Goal: Transaction & Acquisition: Download file/media

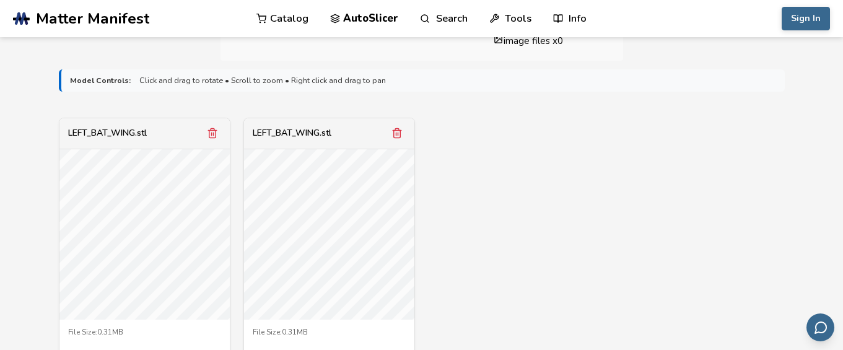
scroll to position [385, 0]
click at [400, 133] on icon "Remove model" at bounding box center [396, 131] width 11 height 11
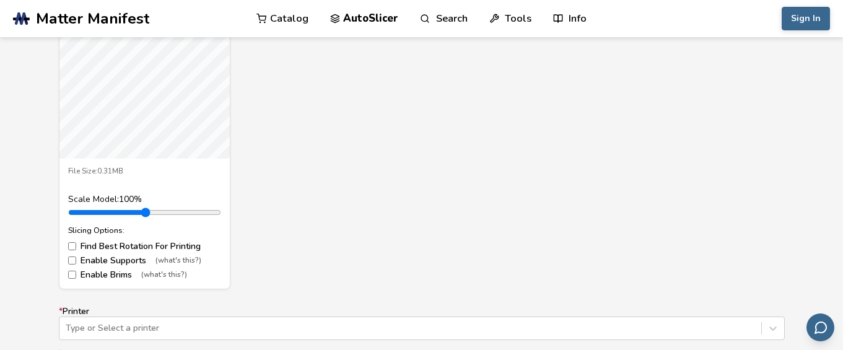
scroll to position [544, 0]
type input "*"
click at [98, 214] on input "range" at bounding box center [144, 213] width 153 height 10
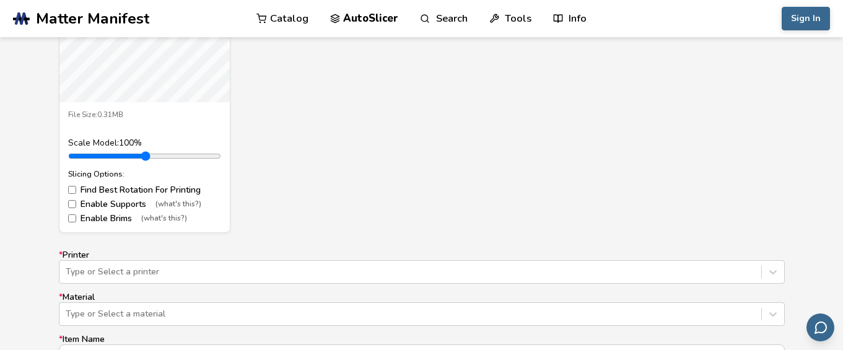
scroll to position [636, 0]
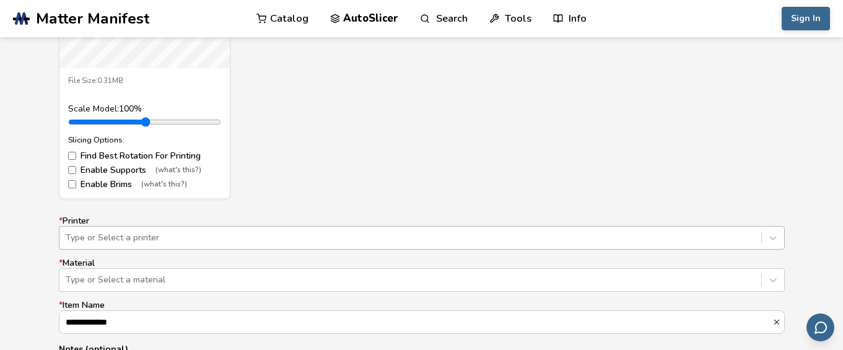
click at [142, 234] on div "Type or Select a printer" at bounding box center [422, 238] width 726 height 24
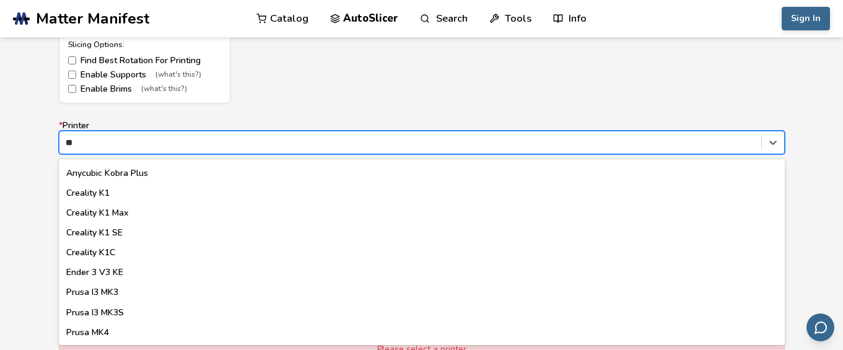
scroll to position [0, 0]
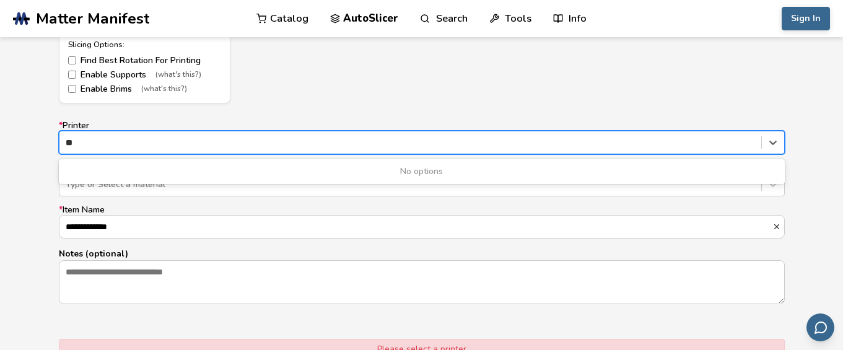
type input "*"
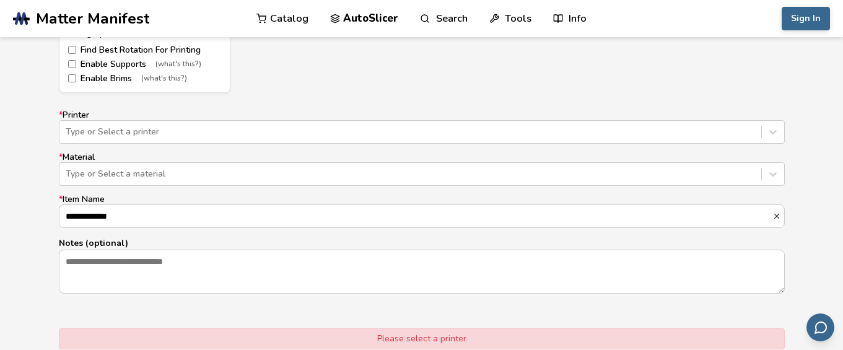
click at [46, 174] on div "**********" at bounding box center [421, 71] width 843 height 736
click at [45, 181] on div "**********" at bounding box center [421, 71] width 843 height 736
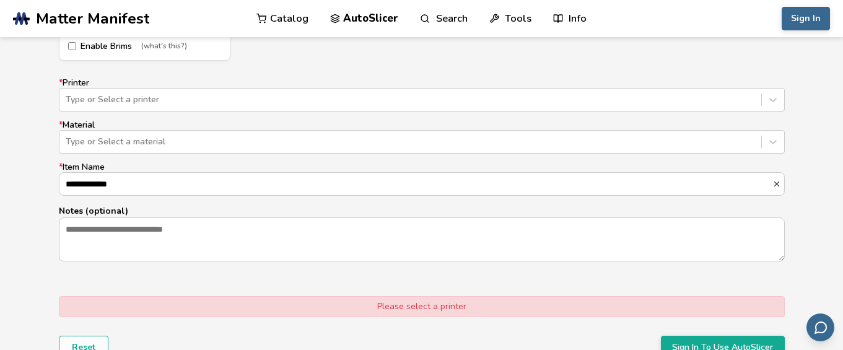
scroll to position [787, 0]
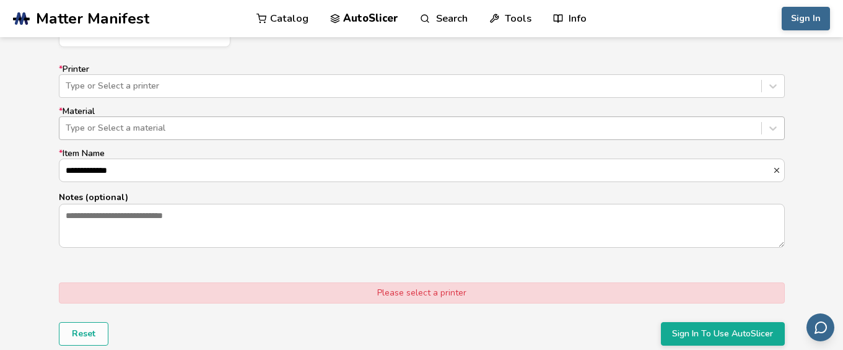
click at [93, 122] on div at bounding box center [410, 128] width 689 height 12
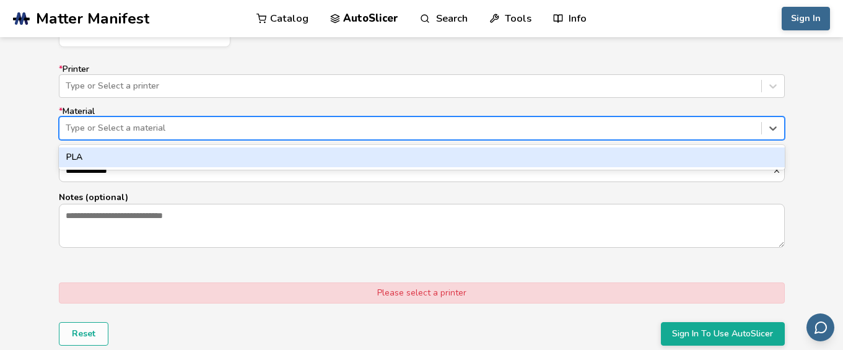
click at [89, 150] on div "PLA" at bounding box center [422, 157] width 726 height 20
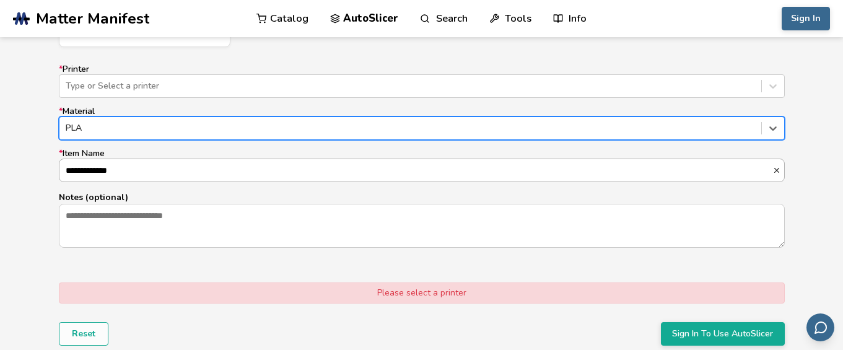
click at [89, 166] on input "**********" at bounding box center [415, 170] width 713 height 22
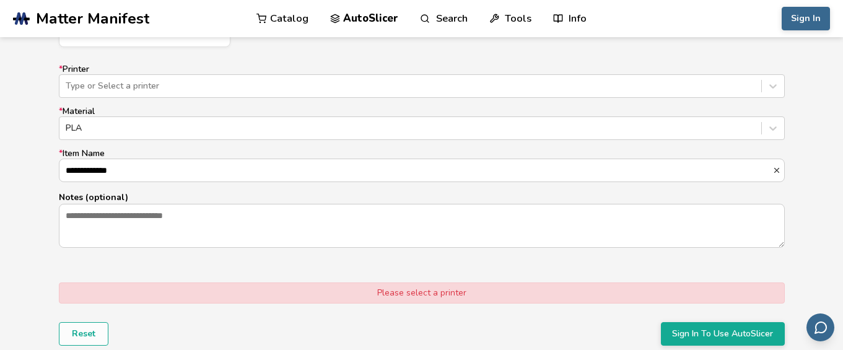
click at [58, 191] on form "**********" at bounding box center [421, 5] width 743 height 696
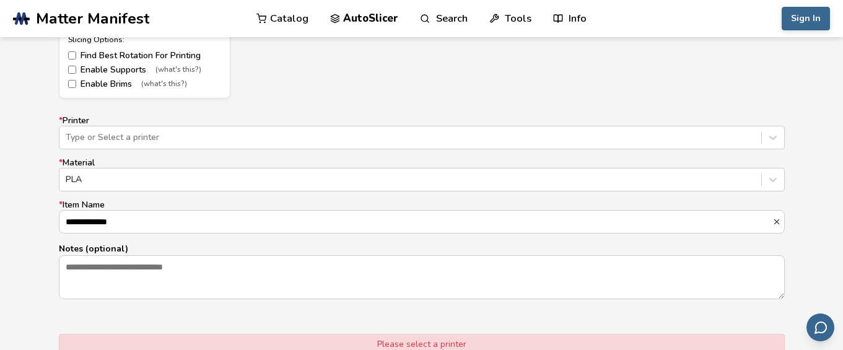
scroll to position [699, 0]
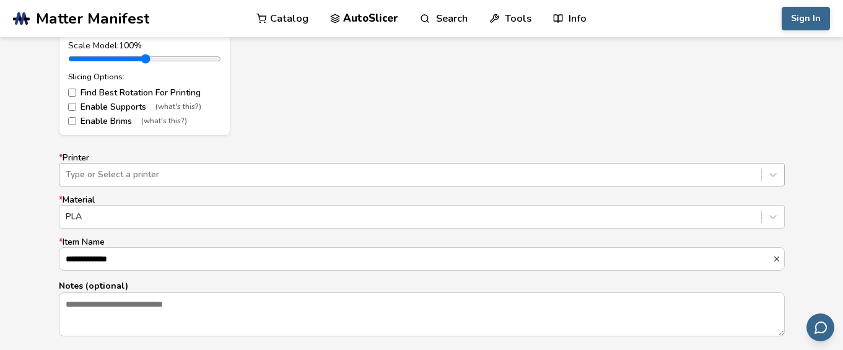
click at [188, 166] on div "Type or Select a printer" at bounding box center [422, 175] width 726 height 24
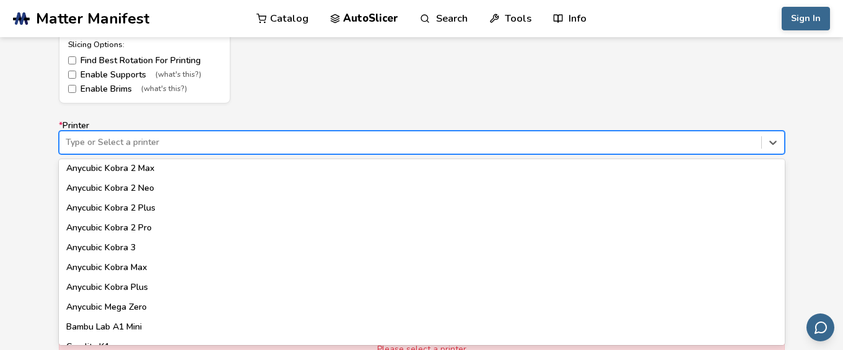
scroll to position [0, 0]
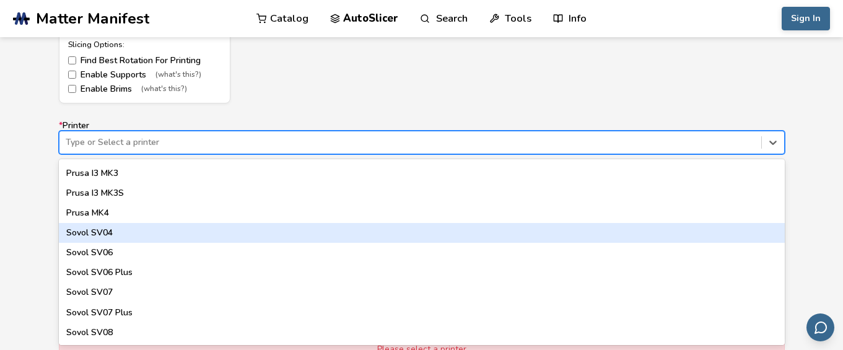
type input "*"
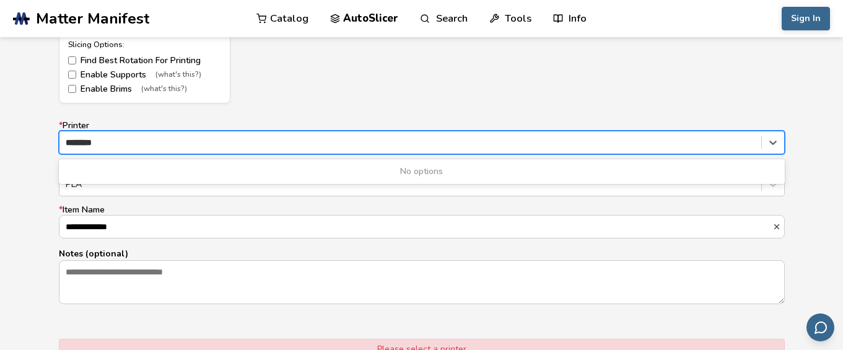
type input "********"
click at [510, 144] on div "********" at bounding box center [410, 142] width 689 height 12
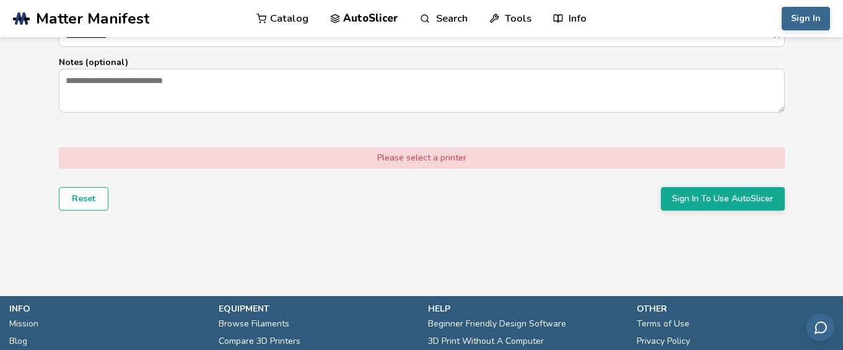
scroll to position [917, 0]
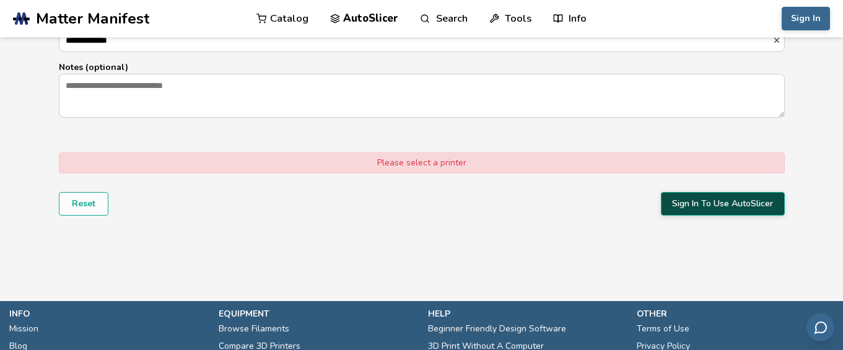
click at [666, 209] on button "Sign In To Use AutoSlicer" at bounding box center [723, 204] width 124 height 24
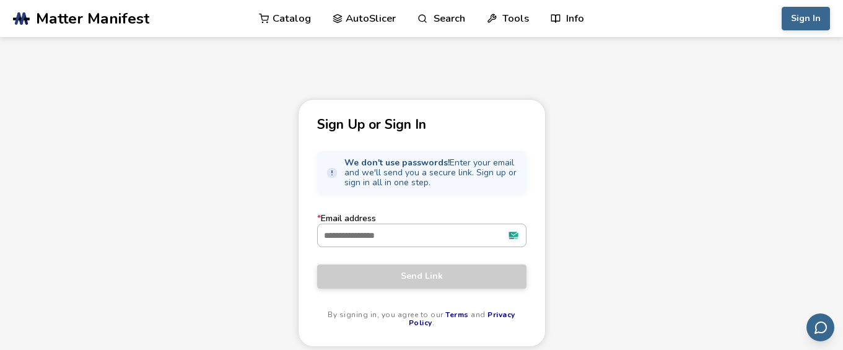
click at [469, 245] on input "* Email address" at bounding box center [422, 235] width 208 height 22
type input "**********"
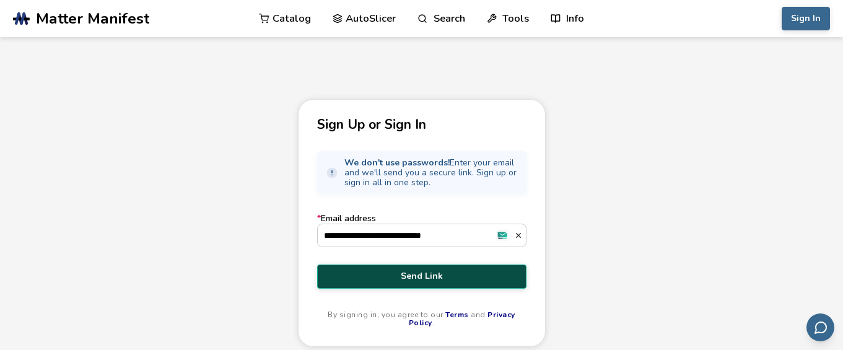
click at [449, 269] on button "Send Link" at bounding box center [421, 276] width 209 height 24
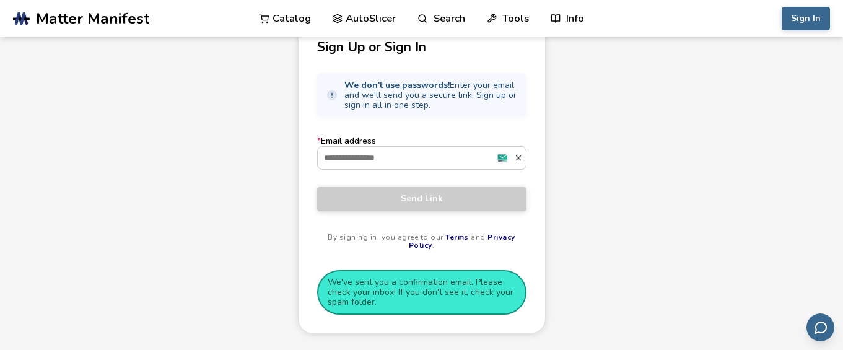
scroll to position [80, 0]
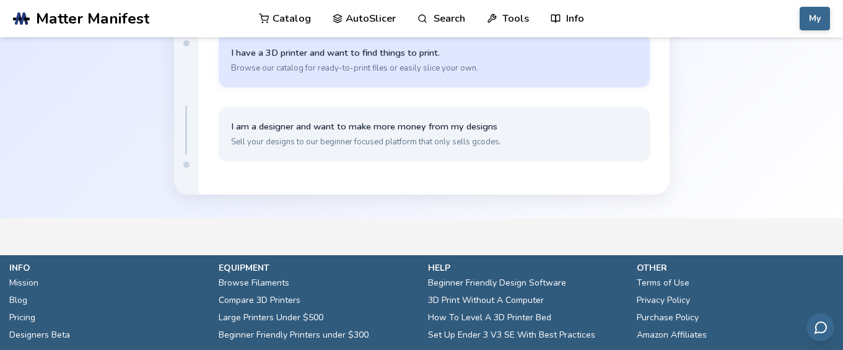
click at [503, 56] on span "I have a 3D printer and want to find things to print." at bounding box center [434, 53] width 406 height 12
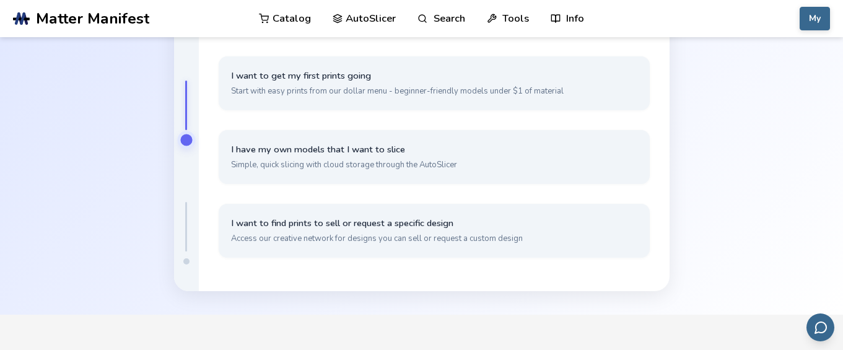
scroll to position [71, 0]
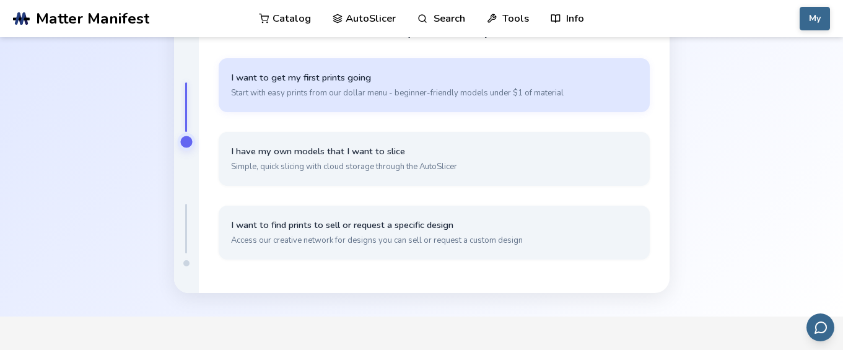
click at [499, 70] on button "I want to get my first prints going Start with easy prints from our dollar menu…" at bounding box center [434, 85] width 431 height 54
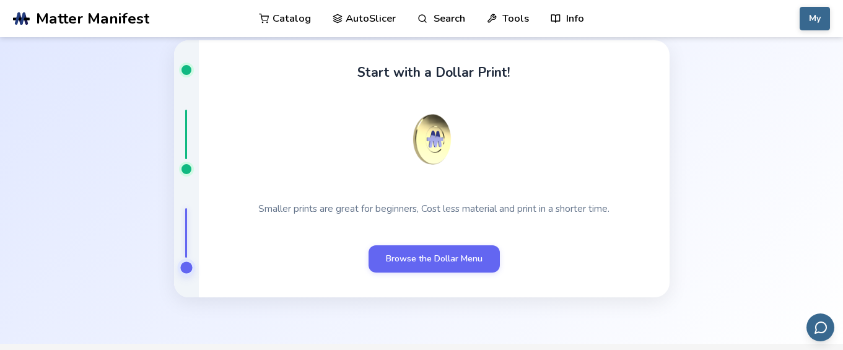
scroll to position [31, 0]
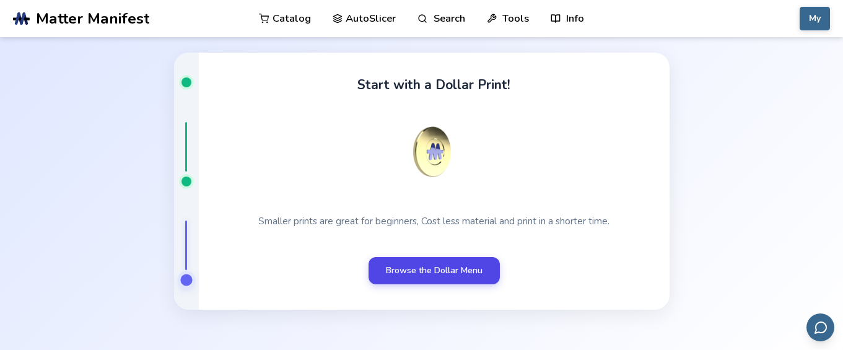
click at [475, 266] on link "Browse the Dollar Menu" at bounding box center [434, 270] width 131 height 27
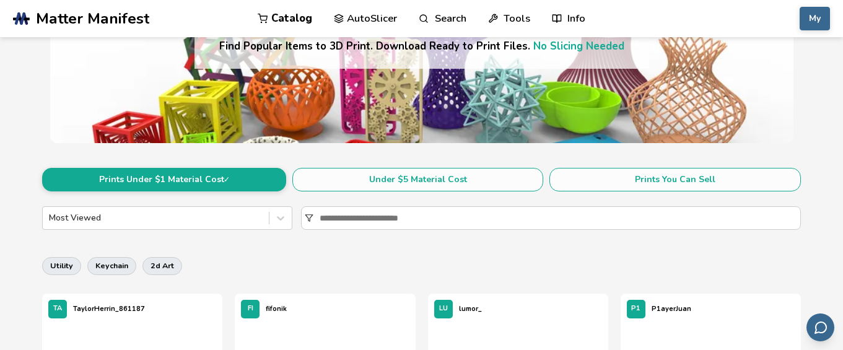
scroll to position [132, 0]
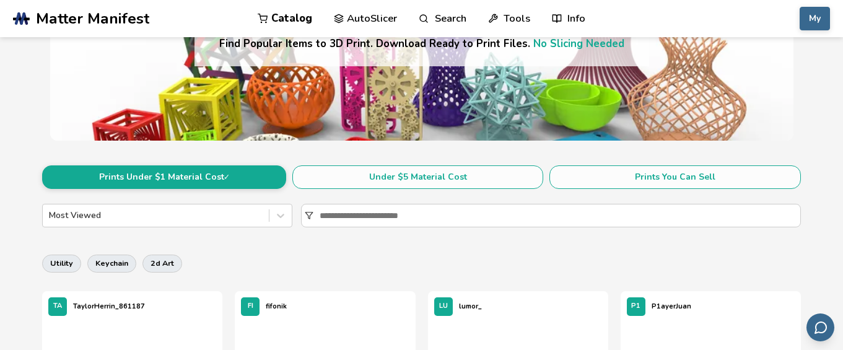
click at [339, 29] on link "AutoSlicer" at bounding box center [366, 18] width 64 height 37
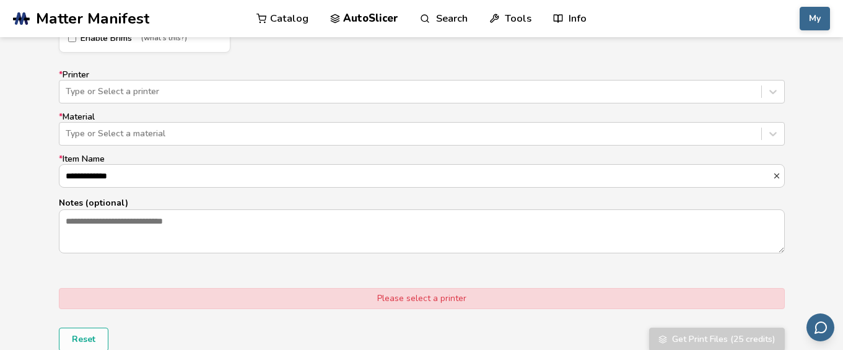
scroll to position [756, 0]
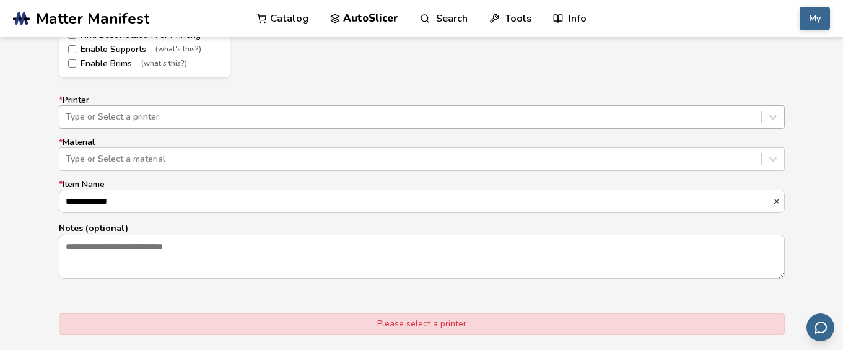
click at [440, 123] on div at bounding box center [410, 117] width 689 height 12
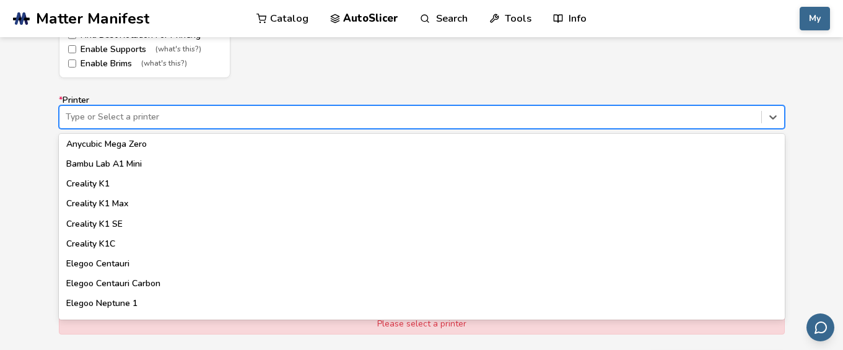
scroll to position [0, 0]
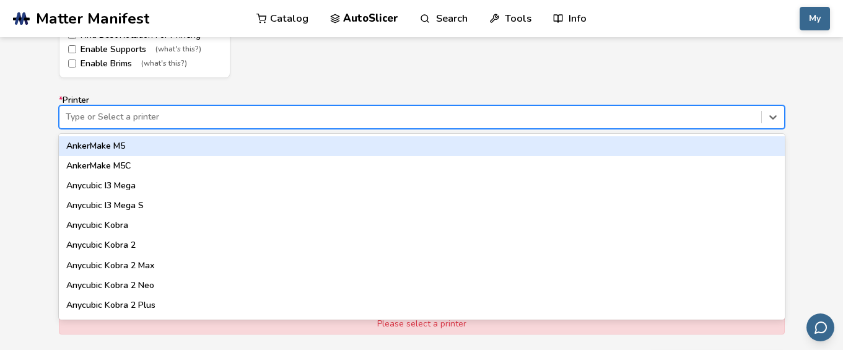
click at [323, 151] on div "AnkerMake M5" at bounding box center [422, 146] width 726 height 20
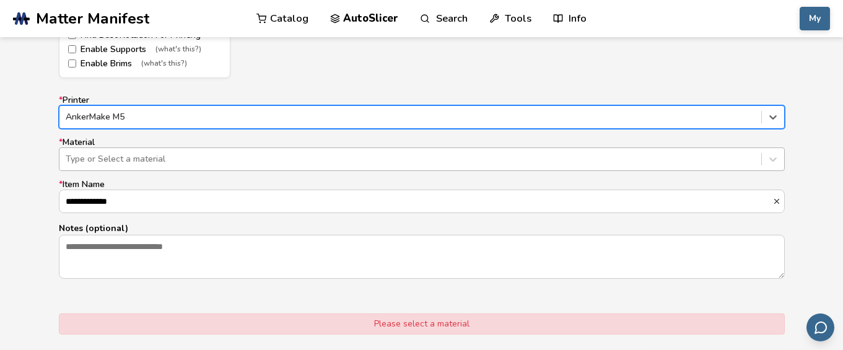
click at [258, 157] on div at bounding box center [410, 159] width 689 height 12
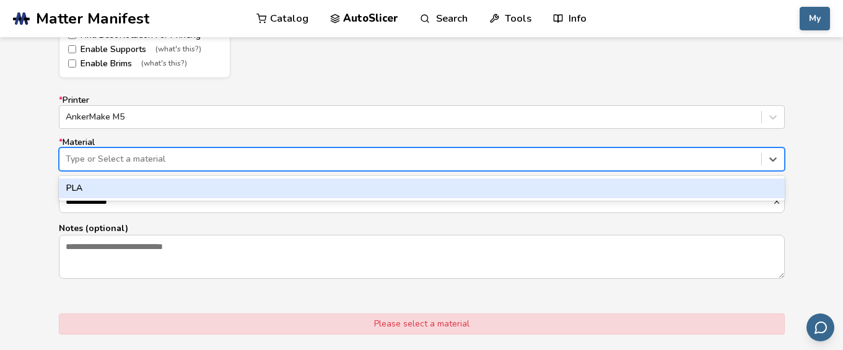
click at [239, 188] on div "PLA" at bounding box center [422, 188] width 726 height 20
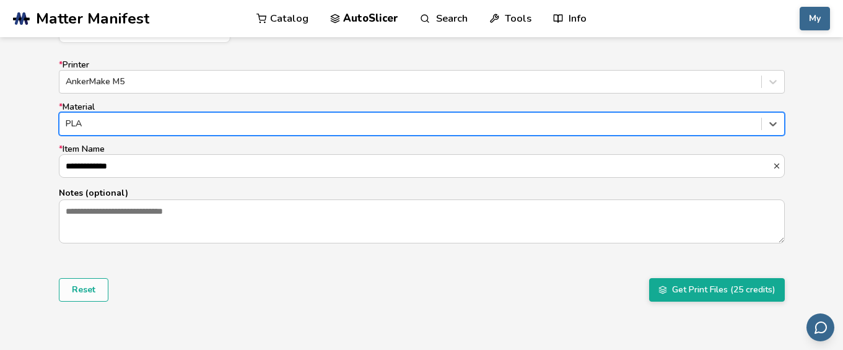
scroll to position [816, 0]
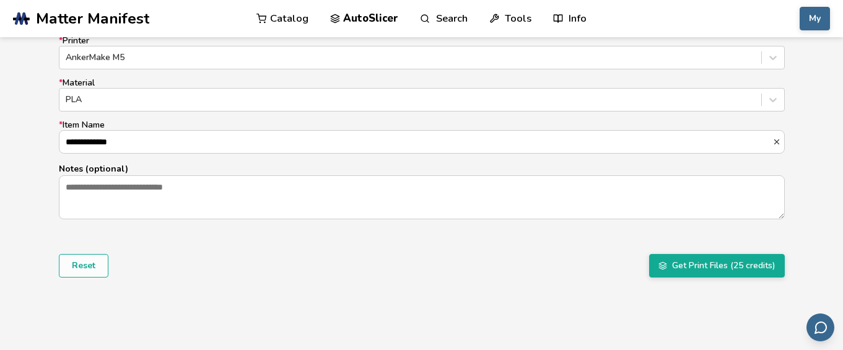
click at [494, 260] on div "Reset Get Print Files (25 credits)" at bounding box center [422, 266] width 726 height 24
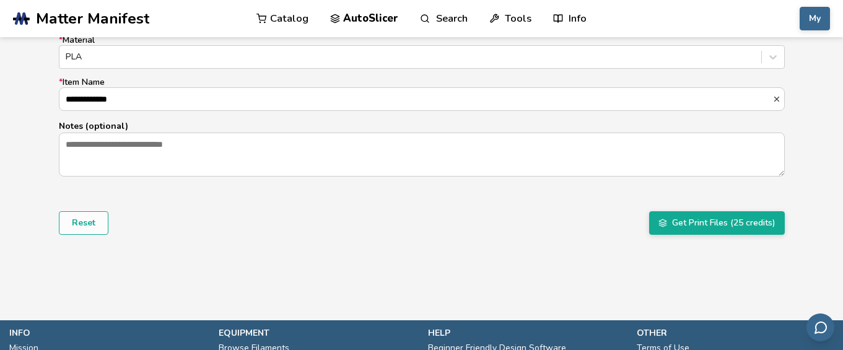
scroll to position [862, 0]
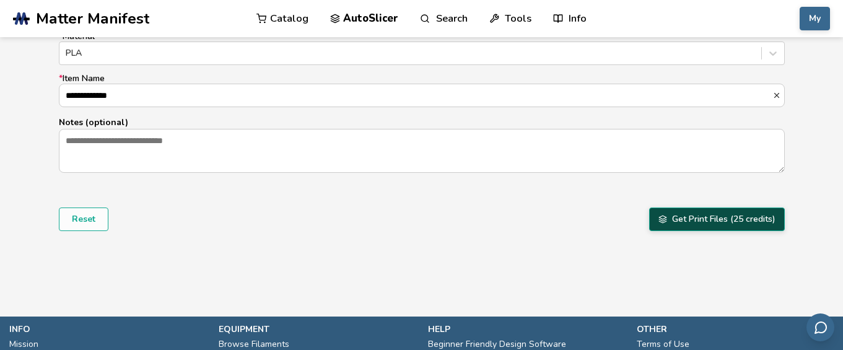
click at [681, 224] on button "Get Print Files (25 credits)" at bounding box center [717, 220] width 136 height 24
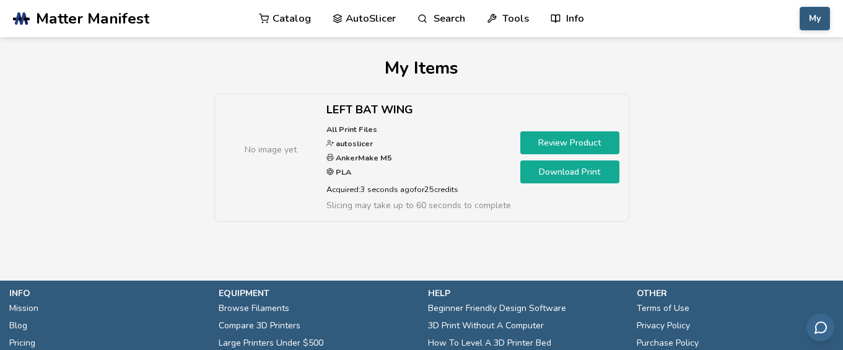
click at [821, 12] on button "My" at bounding box center [815, 19] width 30 height 24
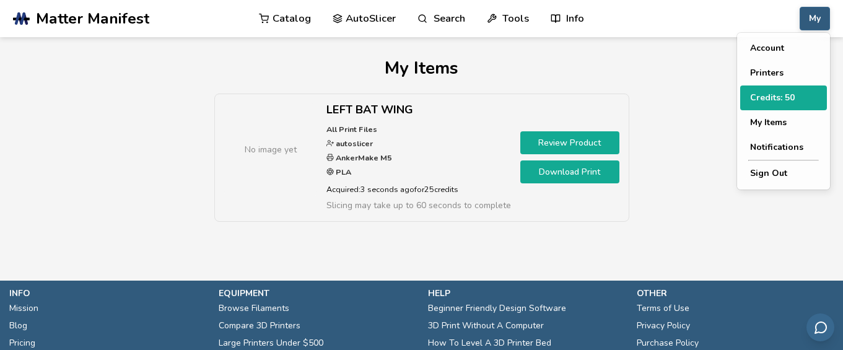
click at [797, 94] on button "Credits: 50" at bounding box center [783, 97] width 87 height 25
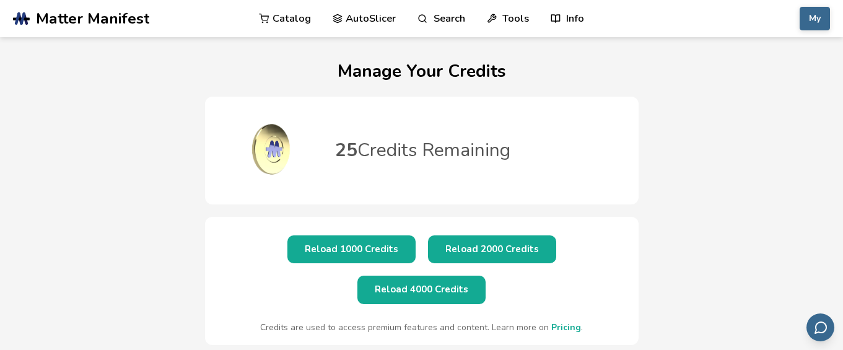
scroll to position [50, 0]
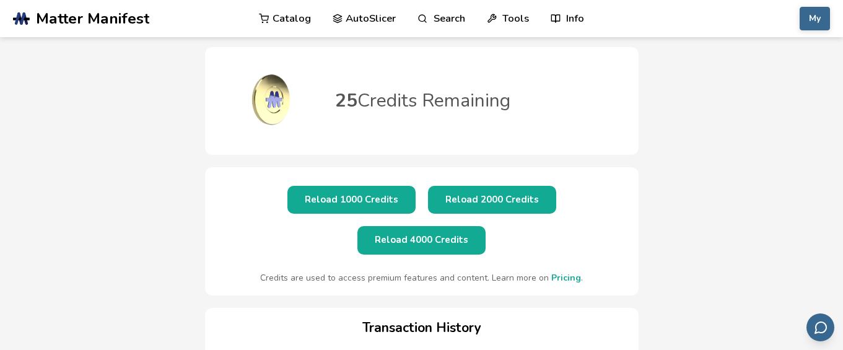
click at [287, 212] on button "Reload 1000 Credits" at bounding box center [351, 200] width 128 height 28
